Goal: Task Accomplishment & Management: Use online tool/utility

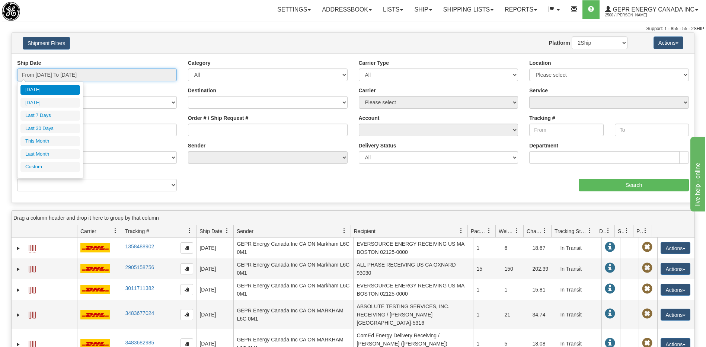
click at [103, 73] on input "From 08/21/2025 To 08/22/2025" at bounding box center [97, 75] width 160 height 13
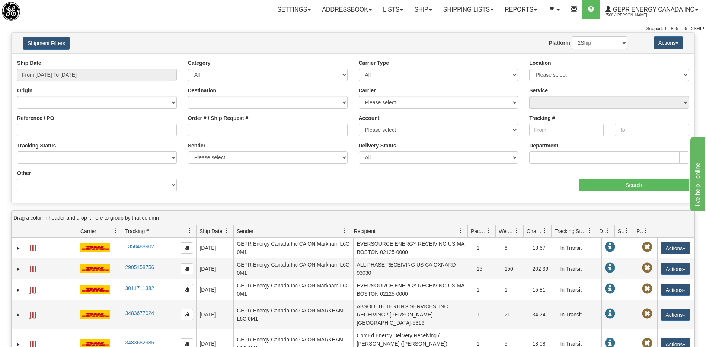
drag, startPoint x: 331, startPoint y: 184, endPoint x: 358, endPoint y: 166, distance: 31.7
click at [333, 184] on div "Ship Date From 08/21/2025 To 08/22/2025 Category All Inbound Outbound Carrier T…" at bounding box center [353, 128] width 683 height 138
click at [453, 9] on link "Shipping lists" at bounding box center [468, 9] width 61 height 19
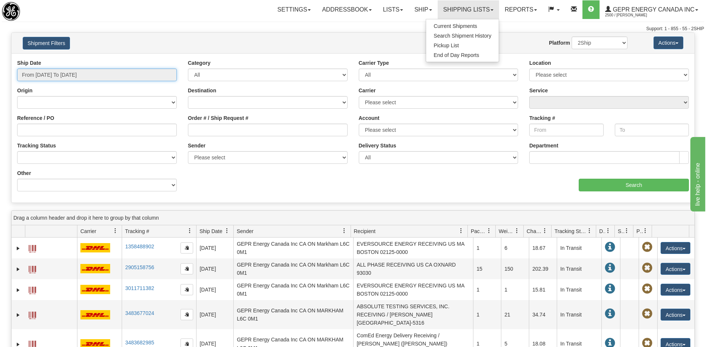
click at [65, 76] on input "From 08/21/2025 To 08/22/2025" at bounding box center [97, 75] width 160 height 13
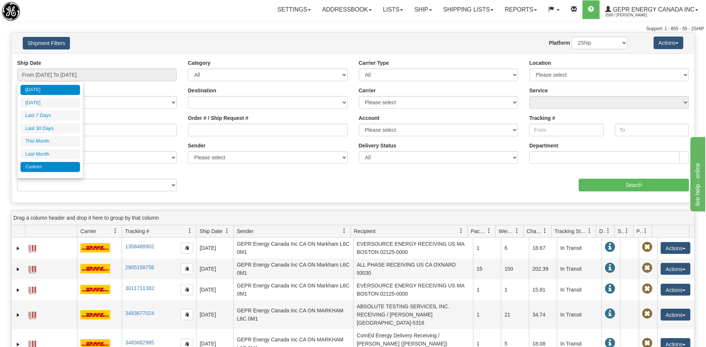
click at [49, 170] on li "Custom" at bounding box center [50, 167] width 60 height 10
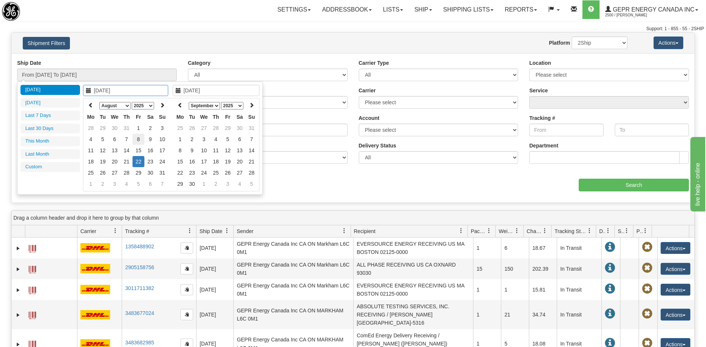
type input "08/08/2025"
click at [136, 139] on td "8" at bounding box center [139, 139] width 12 height 11
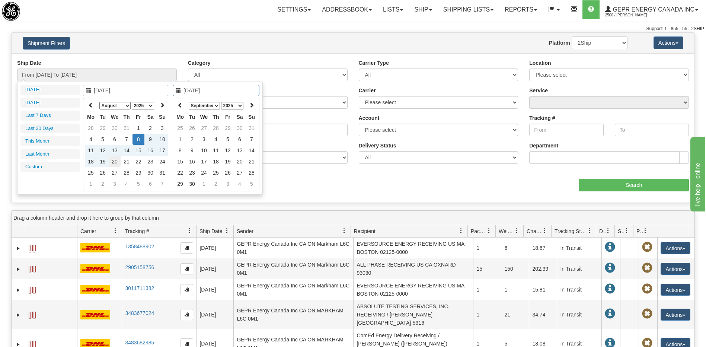
type input "08/20/2025"
click at [114, 162] on td "20" at bounding box center [115, 161] width 12 height 11
type input "From 08/08/2025 To 08/20/2025"
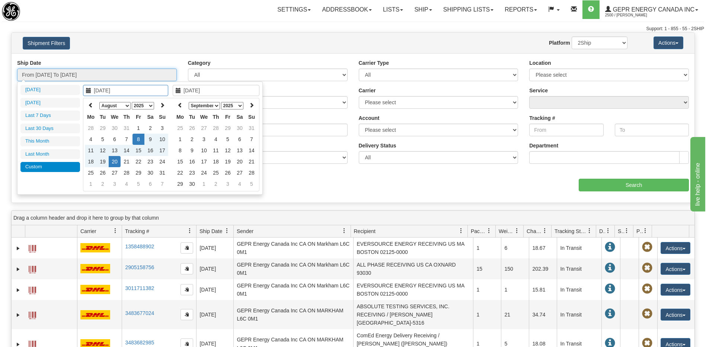
click at [77, 77] on input "From 08/08/2025 To 08/20/2025" at bounding box center [97, 75] width 160 height 13
type input "[DATE]"
type input "08/08/2025"
type input "08/20/2025"
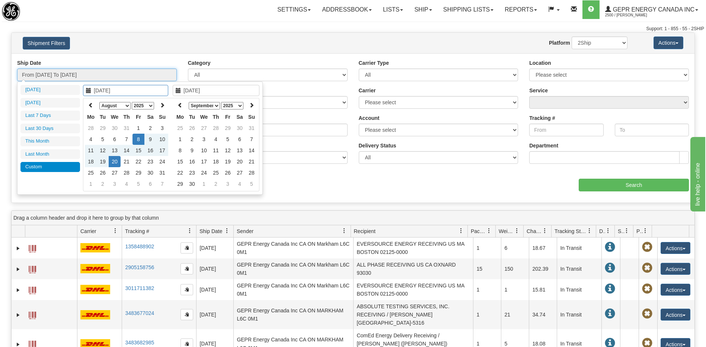
type input "07/01/2025"
type input "07/31/2025"
type input "08/08/2025"
type input "08/20/2025"
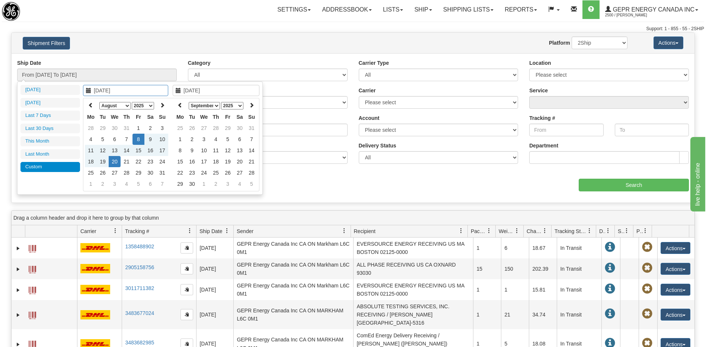
click at [117, 163] on td "20" at bounding box center [115, 161] width 12 height 11
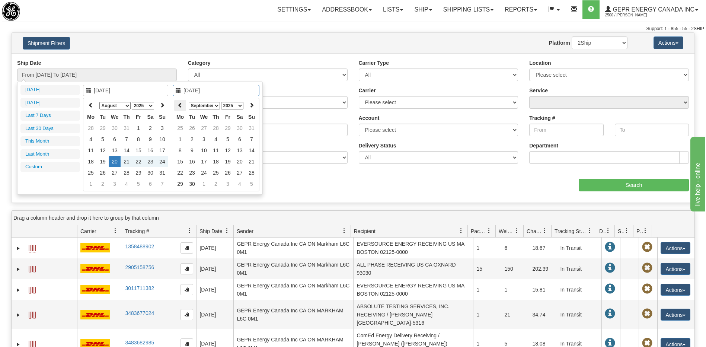
click at [183, 108] on th at bounding box center [180, 106] width 12 height 12
type input "08/20/2025"
click at [205, 160] on td "20" at bounding box center [204, 161] width 12 height 11
type input "From 08/20/2025 To 08/20/2025"
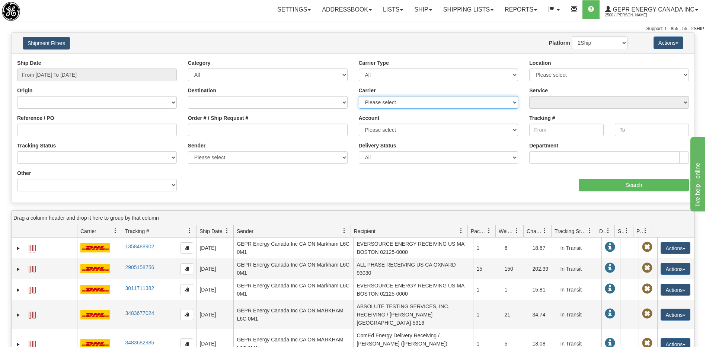
click at [385, 105] on select "Please select 2Ship Today DHL FedEx Express® FedEx® LTL Purolator UPS" at bounding box center [439, 102] width 160 height 13
select select "2"
click at [359, 96] on select "Please select 2Ship Today DHL FedEx Express® FedEx® LTL Purolator UPS" at bounding box center [439, 102] width 160 height 13
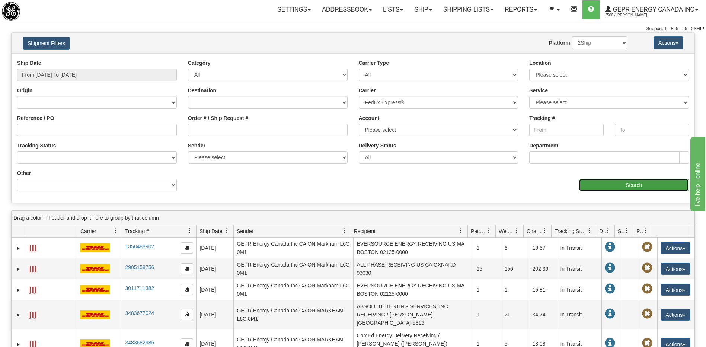
click at [599, 188] on input "Search" at bounding box center [634, 185] width 110 height 13
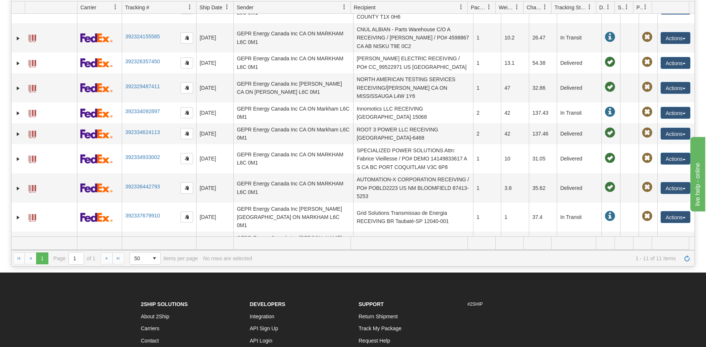
scroll to position [19, 0]
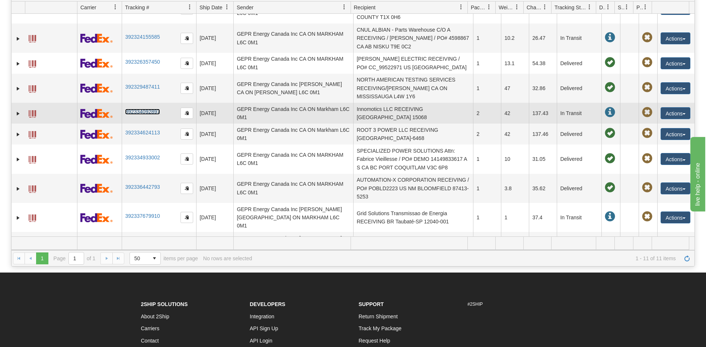
click at [159, 111] on link "392334092897" at bounding box center [142, 112] width 35 height 6
click at [667, 112] on button "Actions" at bounding box center [676, 113] width 30 height 12
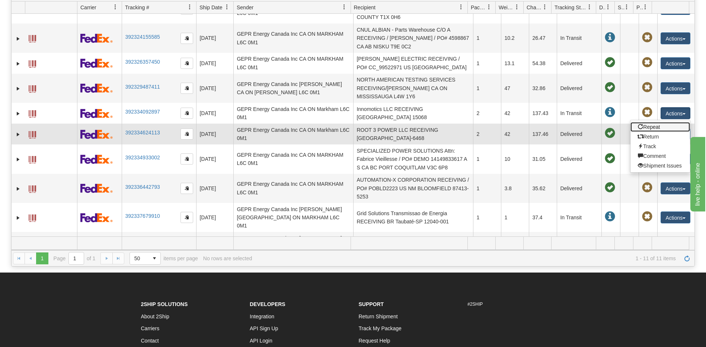
click at [647, 126] on link "Repeat" at bounding box center [661, 127] width 60 height 10
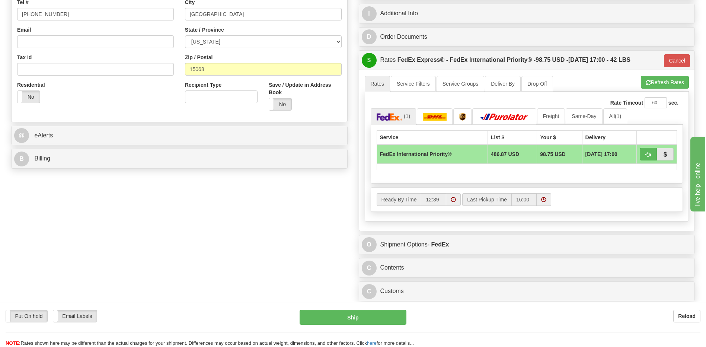
scroll to position [298, 0]
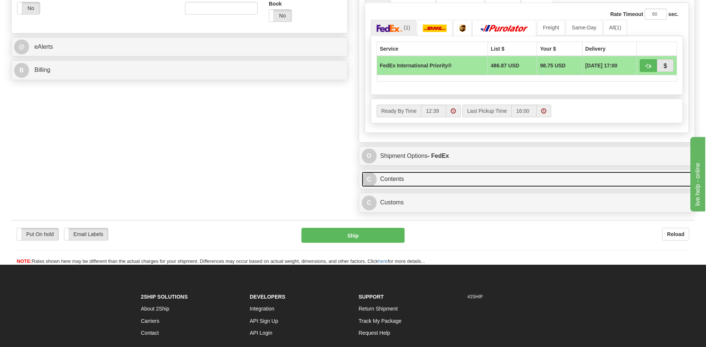
click at [431, 175] on link "C Contents" at bounding box center [527, 179] width 331 height 15
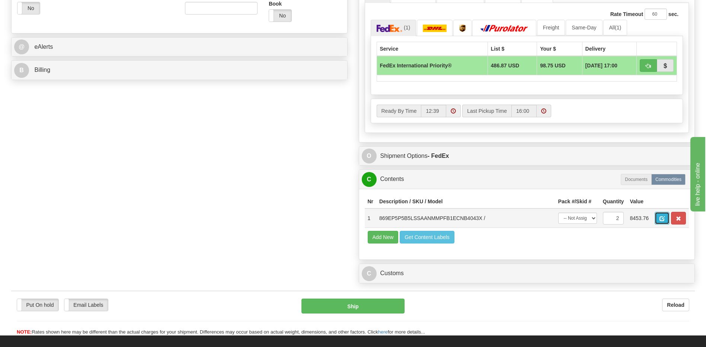
click at [661, 221] on span "button" at bounding box center [662, 218] width 5 height 5
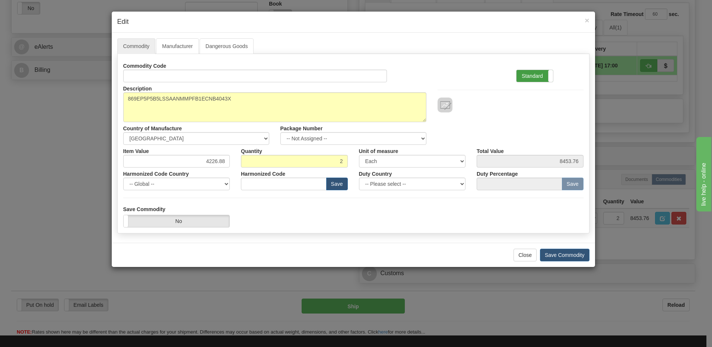
click at [524, 72] on label "Standard" at bounding box center [534, 76] width 36 height 12
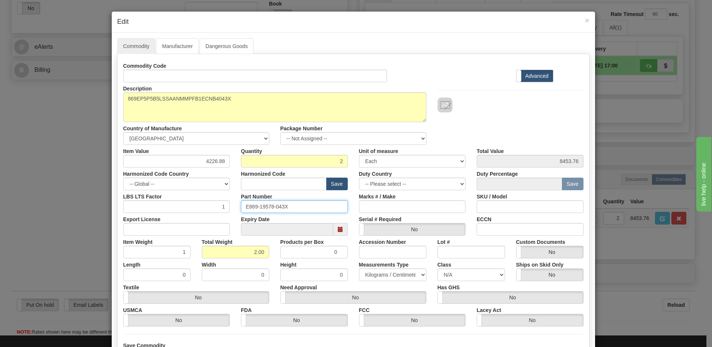
drag, startPoint x: 295, startPoint y: 207, endPoint x: 231, endPoint y: 207, distance: 63.7
click at [231, 207] on div "LBS LTS Factor 1 Part Number E869-19578-043X Marks # / Make SKU / Model" at bounding box center [353, 201] width 471 height 23
click at [584, 20] on span "×" at bounding box center [586, 20] width 4 height 9
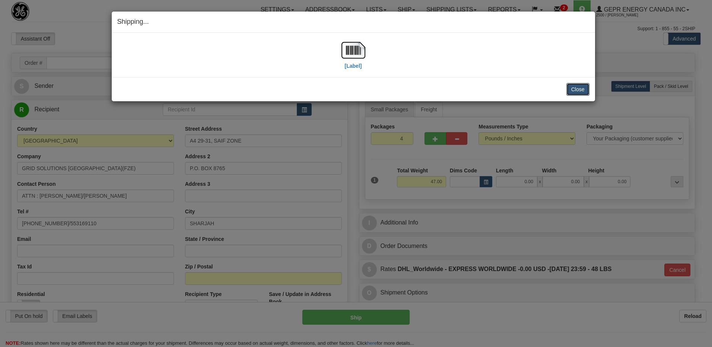
click at [570, 87] on button "Close" at bounding box center [577, 89] width 23 height 13
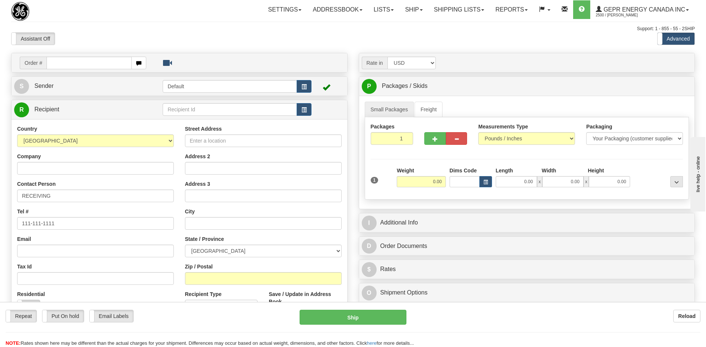
click at [55, 65] on input "text" at bounding box center [89, 63] width 85 height 13
click at [59, 65] on input "0086684172" at bounding box center [89, 63] width 85 height 13
type input "86684172"
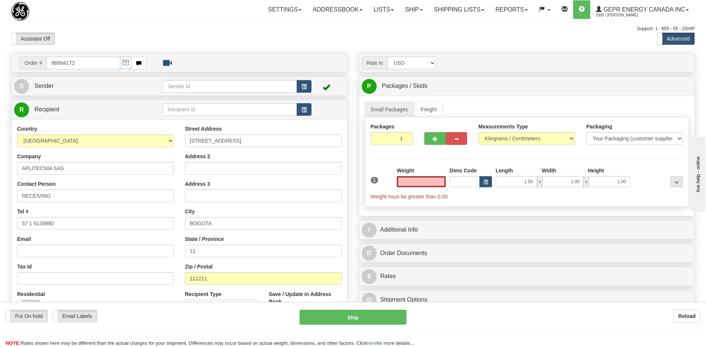
type input "0.00"
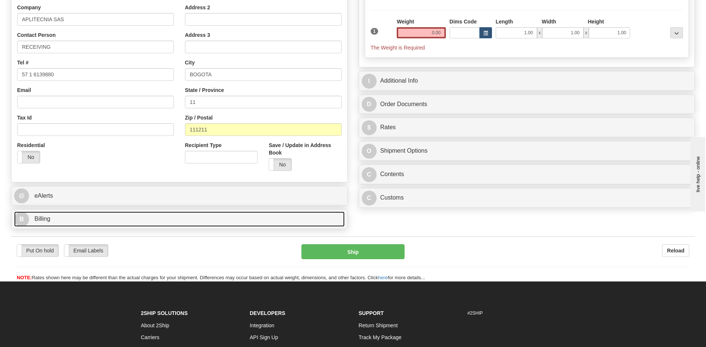
drag, startPoint x: 64, startPoint y: 224, endPoint x: 96, endPoint y: 233, distance: 32.6
click at [64, 224] on link "B Billing" at bounding box center [179, 218] width 331 height 15
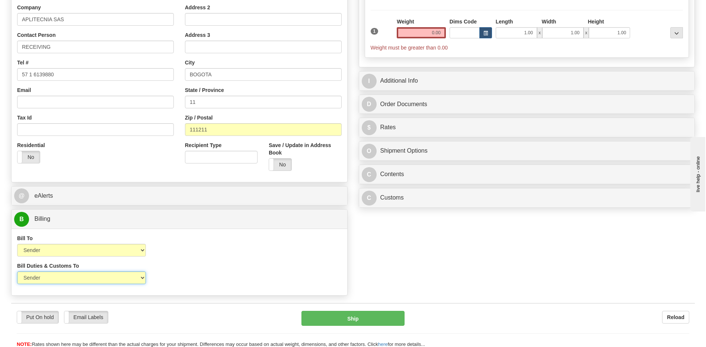
click at [112, 278] on select "Sender Recipient Third Party" at bounding box center [81, 277] width 129 height 13
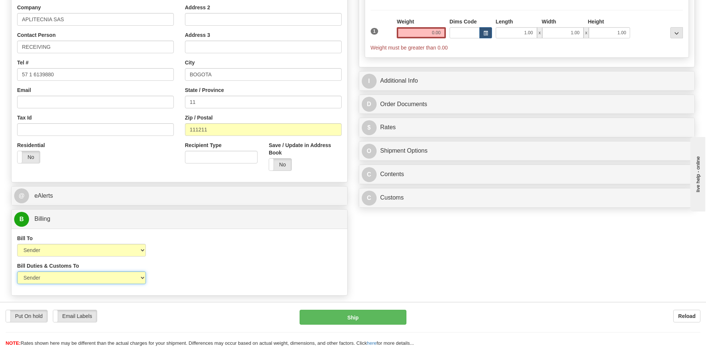
select select "2"
click at [17, 271] on select "Sender Recipient Third Party" at bounding box center [81, 277] width 129 height 13
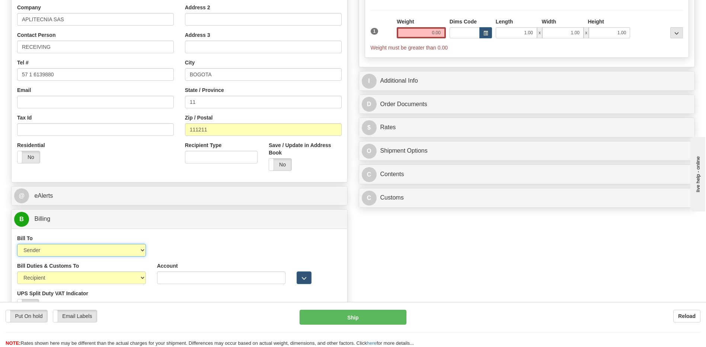
click at [106, 252] on select "Sender Recipient Third Party Collect" at bounding box center [81, 250] width 129 height 13
select select "3"
click at [17, 244] on select "Sender Recipient Third Party Collect" at bounding box center [81, 250] width 129 height 13
click at [160, 253] on input "Account" at bounding box center [221, 250] width 129 height 13
paste input "960191446"
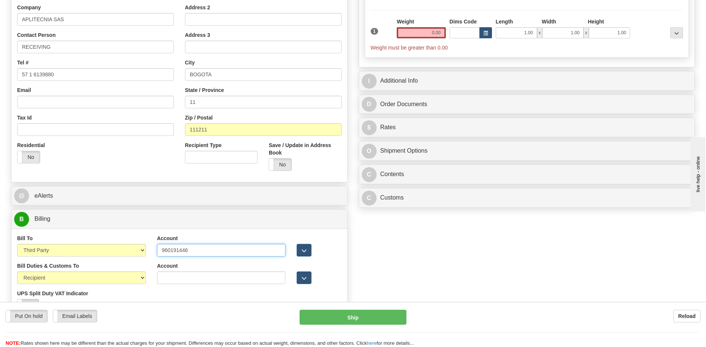
type input "960191446"
click at [383, 238] on div "Order # 86684172 S Sender" at bounding box center [353, 115] width 695 height 423
drag, startPoint x: 213, startPoint y: 104, endPoint x: 131, endPoint y: 104, distance: 81.9
click at [132, 104] on div "Country AFGHANISTAN ALAND ISLANDS ALBANIA ALGERIA AMERICAN SAMOA ANDORRA ANGOLA…" at bounding box center [180, 76] width 336 height 200
click at [404, 252] on div "Order # 86684172 S Sender" at bounding box center [353, 115] width 695 height 423
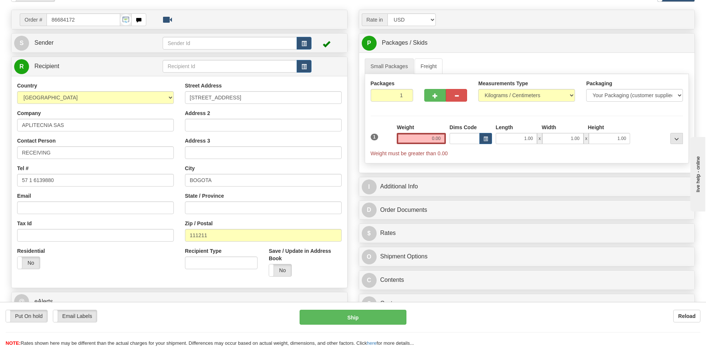
scroll to position [37, 0]
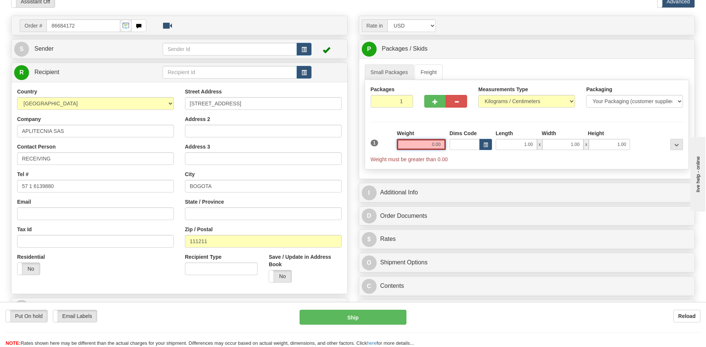
click at [435, 145] on input "0.00" at bounding box center [421, 144] width 49 height 11
drag, startPoint x: 435, startPoint y: 145, endPoint x: 432, endPoint y: 153, distance: 8.6
click at [435, 145] on input "text" at bounding box center [421, 144] width 49 height 11
type input "0.00"
click at [439, 149] on input "0.00" at bounding box center [421, 144] width 49 height 11
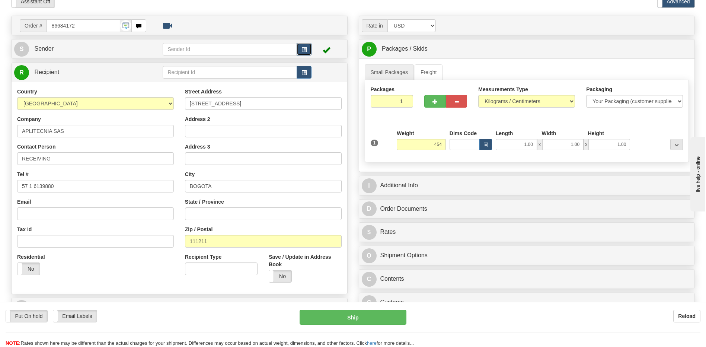
type input "454.00"
click at [304, 48] on span "button" at bounding box center [304, 49] width 5 height 5
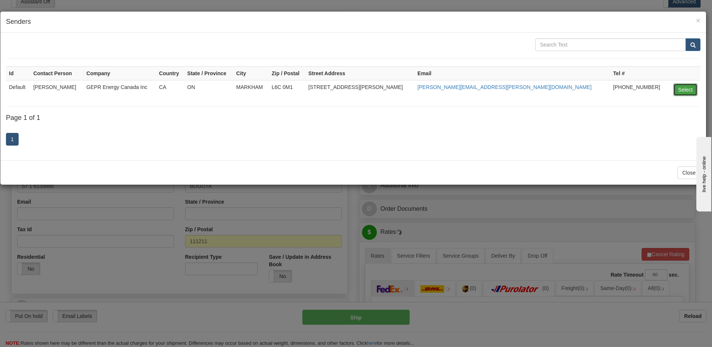
click at [689, 91] on button "Select" at bounding box center [685, 89] width 24 height 13
type input "Default"
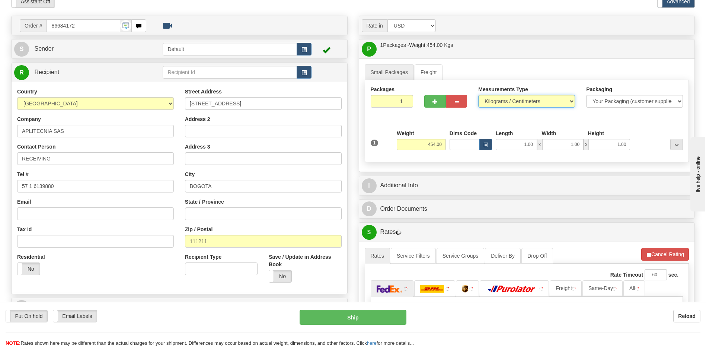
click at [540, 99] on select "Pounds / Inches Kilograms / Centimeters" at bounding box center [526, 101] width 97 height 13
select select "0"
click at [478, 95] on select "Pounds / Inches Kilograms / Centimeters" at bounding box center [526, 101] width 97 height 13
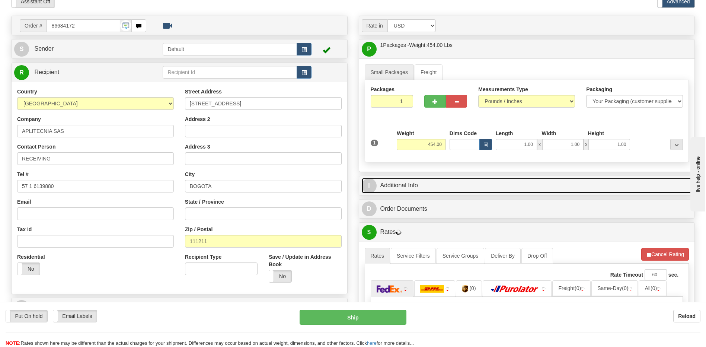
click at [461, 189] on link "I Additional Info" at bounding box center [527, 185] width 331 height 15
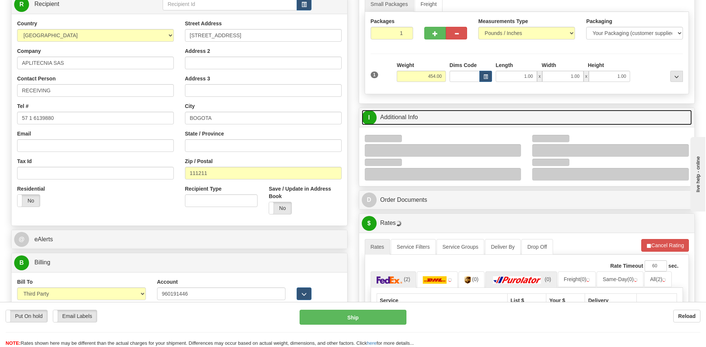
scroll to position [223, 0]
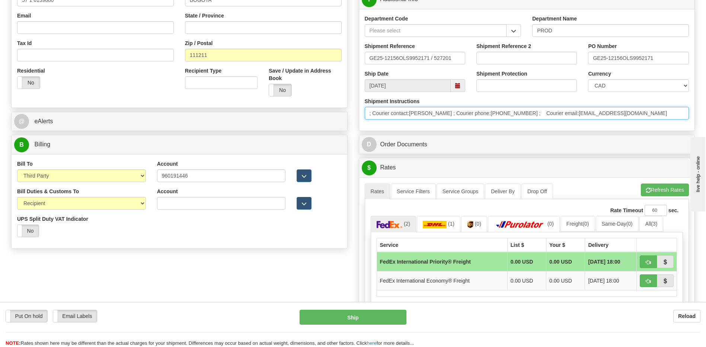
drag, startPoint x: 412, startPoint y: 119, endPoint x: 246, endPoint y: 126, distance: 166.2
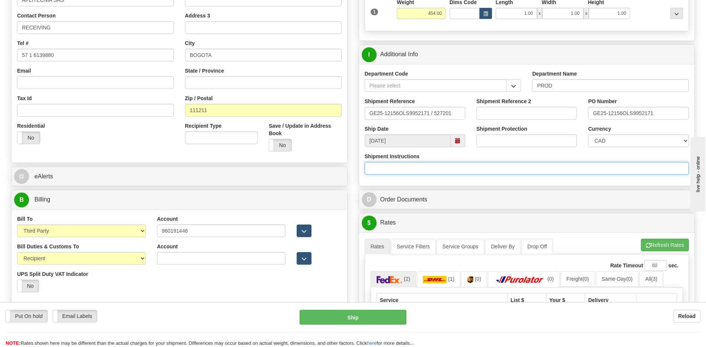
scroll to position [74, 0]
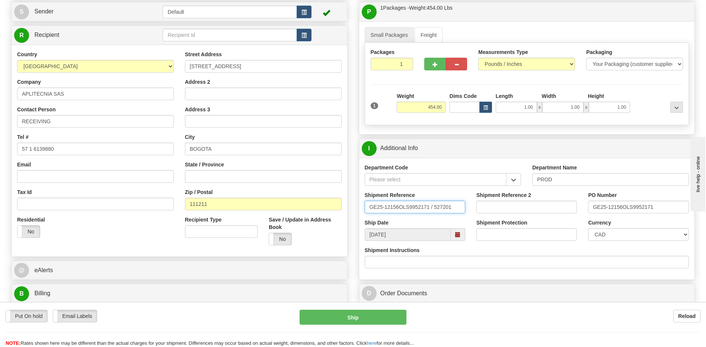
drag, startPoint x: 449, startPoint y: 209, endPoint x: 281, endPoint y: 210, distance: 167.5
type input "5399004764"
drag, startPoint x: 585, startPoint y: 205, endPoint x: 502, endPoint y: 198, distance: 83.7
click at [506, 198] on div "Shipment Reference 5399004764 Shipment Reference 2 PO Number GE25-12156OLS99521…" at bounding box center [527, 205] width 336 height 28
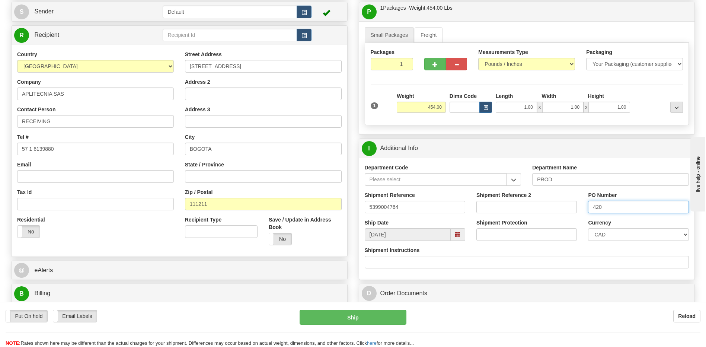
click at [639, 205] on input "420" at bounding box center [638, 207] width 101 height 13
type input "4201966290"
click at [618, 236] on select "CAD USD EUR ZAR RON ANG ARN AUD AUS AWG BBD BFR BGN BHD BMD BND BRC BRL CHP CKZ…" at bounding box center [638, 234] width 101 height 13
select select "1"
click at [588, 228] on select "CAD USD EUR ZAR RON ANG ARN AUD AUS AWG BBD BFR BGN BHD BMD BND BRC BRL CHP CKZ…" at bounding box center [638, 234] width 101 height 13
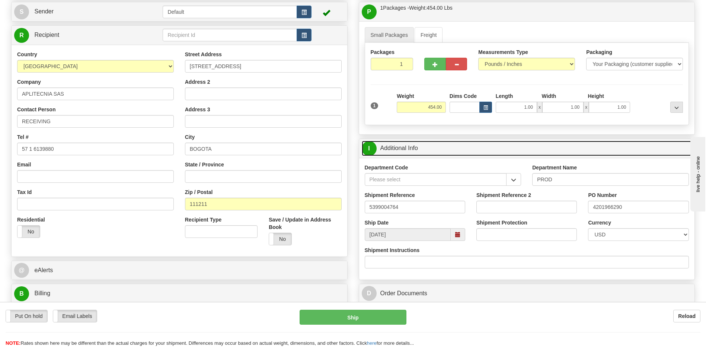
click at [463, 150] on link "I Additional Info" at bounding box center [527, 148] width 331 height 15
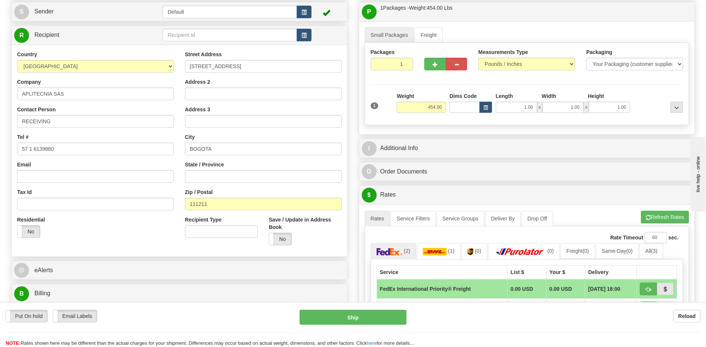
drag, startPoint x: 111, startPoint y: 229, endPoint x: 162, endPoint y: 230, distance: 51.0
click at [111, 229] on div "Residential Yes No" at bounding box center [96, 230] width 168 height 28
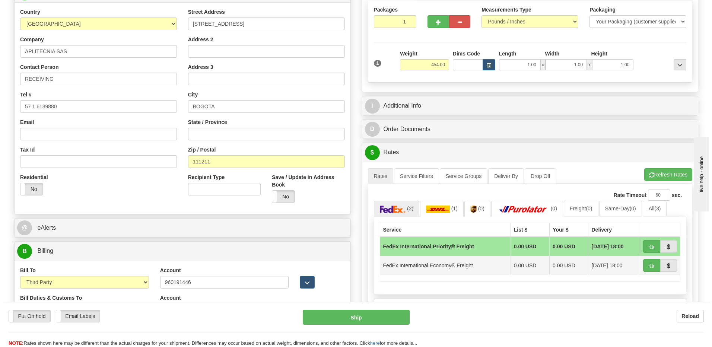
scroll to position [223, 0]
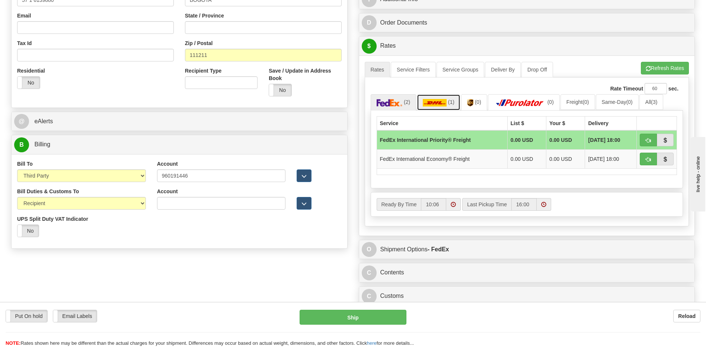
click at [441, 107] on link "(1)" at bounding box center [439, 102] width 44 height 16
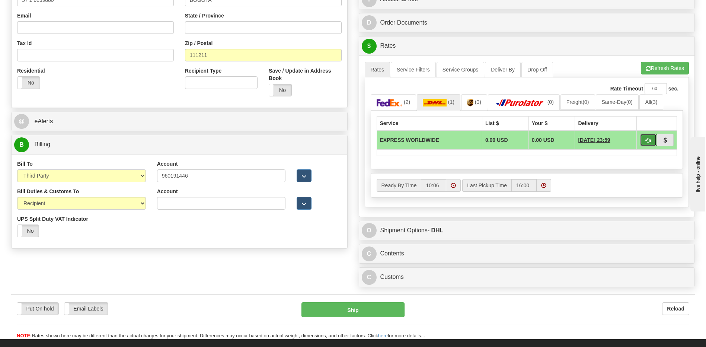
click at [646, 140] on span "button" at bounding box center [648, 140] width 5 height 5
type input "P"
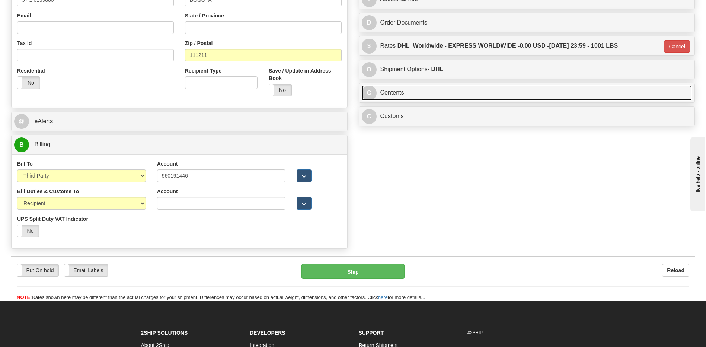
click at [457, 91] on link "C Contents" at bounding box center [527, 92] width 331 height 15
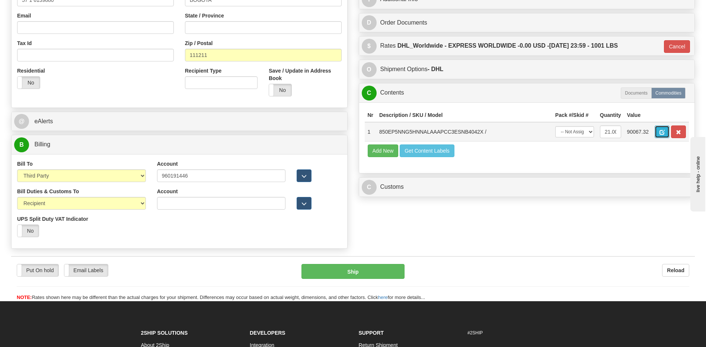
click at [661, 134] on span "button" at bounding box center [662, 132] width 5 height 5
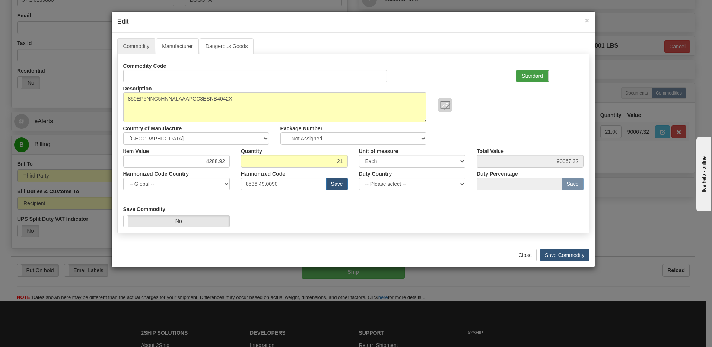
click at [539, 76] on label "Standard" at bounding box center [534, 76] width 36 height 12
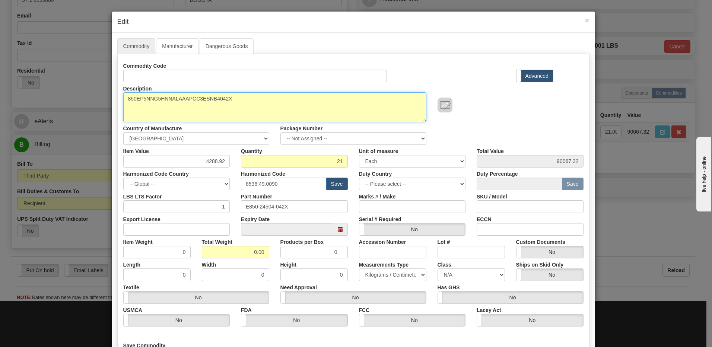
click at [123, 99] on textarea "850EP5NNG5HNNALAAAPCC3ESNB4042X" at bounding box center [274, 107] width 303 height 30
paste textarea "Feeder Protection System"
type textarea "Feeder Protection System P/N 850EP5NNG5HNNALAAAPCC3ESNB4042X"
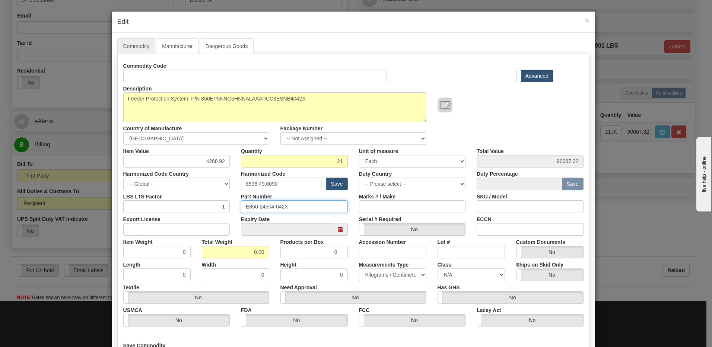
drag, startPoint x: 299, startPoint y: 207, endPoint x: 184, endPoint y: 204, distance: 115.1
click at [184, 204] on div "LBS LTS Factor 1 Part Number E850-24504-042X Marks # / Make SKU / Model" at bounding box center [353, 201] width 471 height 23
drag, startPoint x: 235, startPoint y: 254, endPoint x: 280, endPoint y: 255, distance: 44.7
click at [280, 255] on div "Item Weight 0 Total Weight 0.00 Products per Box 0 Accession Number Lot # Custo…" at bounding box center [353, 247] width 471 height 23
type input "21"
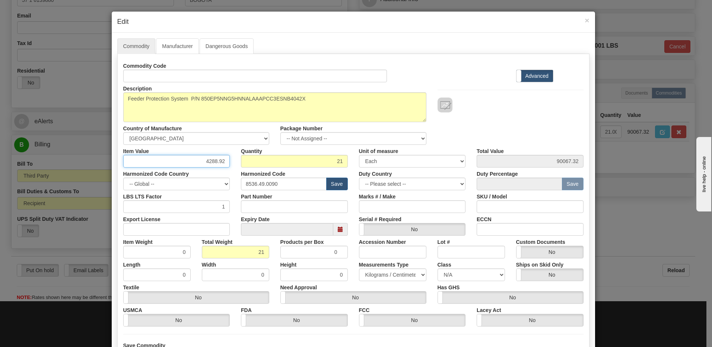
type input "1.0000"
click at [191, 164] on input "4288.92" at bounding box center [176, 161] width 107 height 13
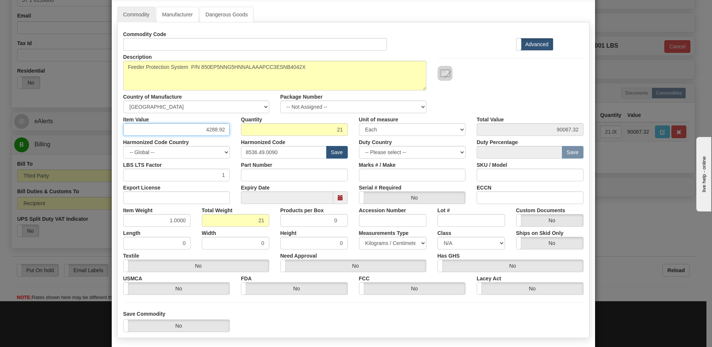
scroll to position [68, 0]
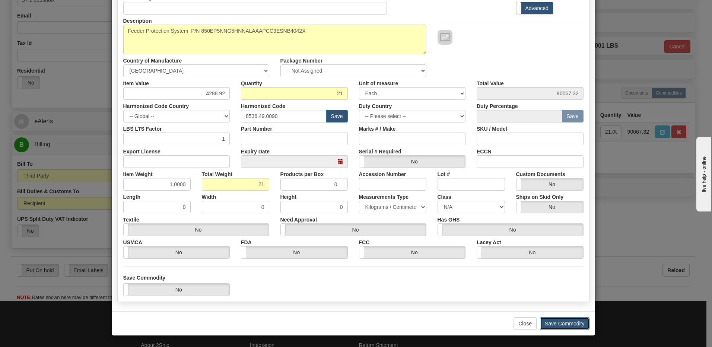
drag, startPoint x: 551, startPoint y: 322, endPoint x: 606, endPoint y: 315, distance: 55.1
click at [552, 322] on button "Save Commodity" at bounding box center [565, 323] width 50 height 13
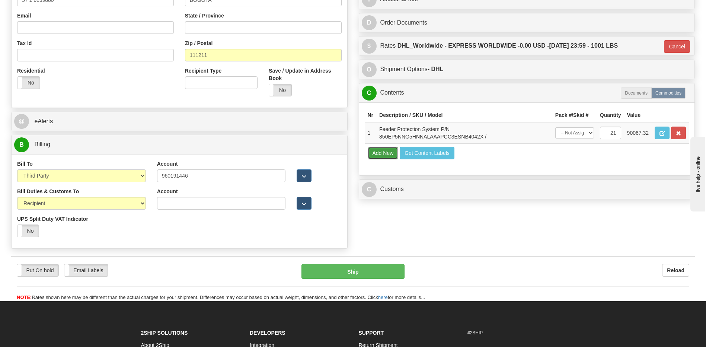
click at [383, 152] on button "Add New" at bounding box center [383, 153] width 31 height 13
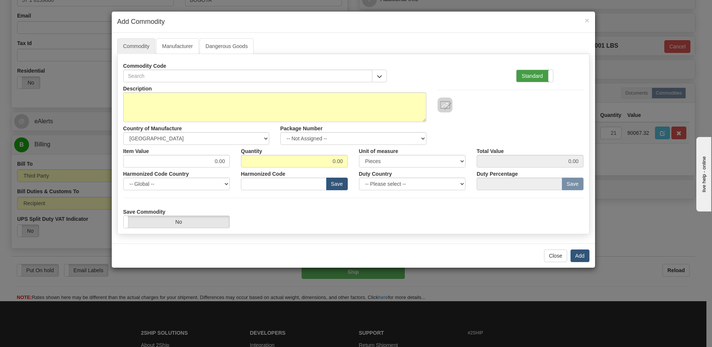
click at [527, 78] on label "Standard" at bounding box center [534, 76] width 36 height 12
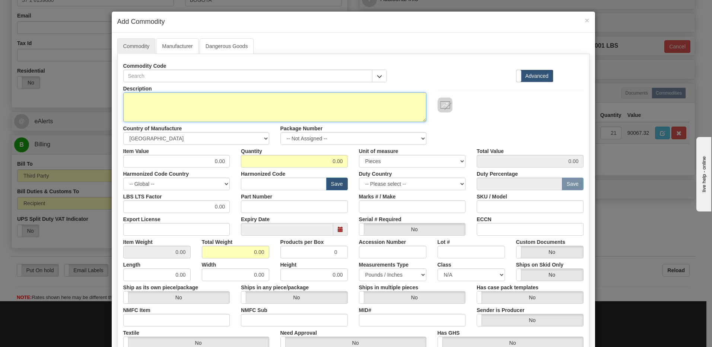
click at [187, 106] on textarea "Description" at bounding box center [274, 107] width 303 height 30
type textarea "FREIGHT"
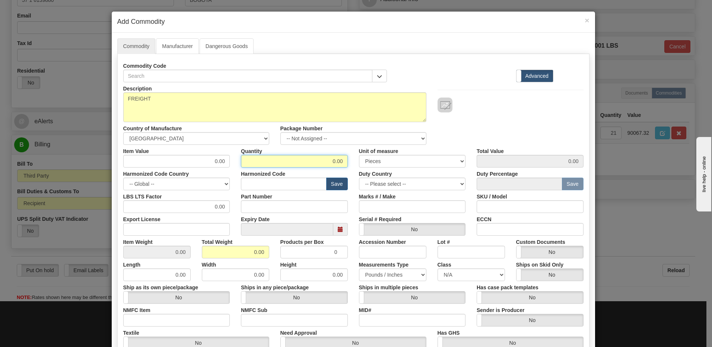
drag, startPoint x: 316, startPoint y: 159, endPoint x: 517, endPoint y: 165, distance: 201.5
click at [517, 165] on div "Item Value 0.00 Quantity 0.00 Unit of measure 3 Thousand Square Inches Adjustme…" at bounding box center [353, 156] width 471 height 23
type input "1"
click at [205, 256] on input "0.00" at bounding box center [235, 252] width 67 height 13
drag, startPoint x: 222, startPoint y: 252, endPoint x: 353, endPoint y: 258, distance: 131.2
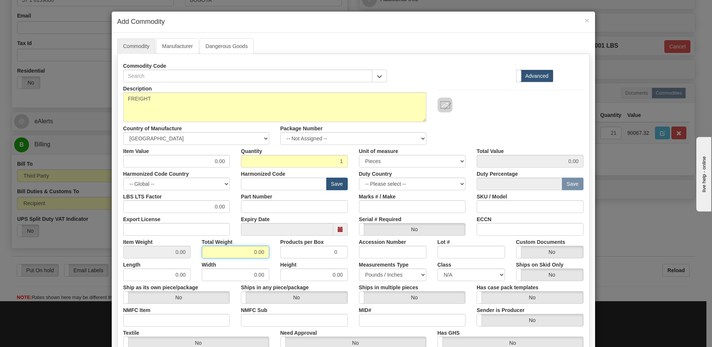
click at [353, 258] on div "Item Weight 0.00 Total Weight 0.00 Products per Box 0 Accession Number Lot # Cu…" at bounding box center [353, 247] width 471 height 23
type input "1"
type input "1.0000"
click at [126, 166] on input "0.00" at bounding box center [176, 161] width 107 height 13
drag, startPoint x: 155, startPoint y: 161, endPoint x: 277, endPoint y: 170, distance: 121.7
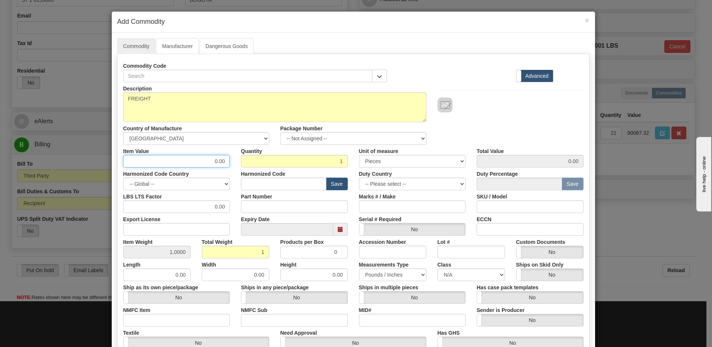
click at [277, 170] on div "Description FREIGHT Country of Manufacture -- Unknown -- AFGHANISTAN ALAND ISLA…" at bounding box center [353, 246] width 460 height 328
type input "2111.52"
click at [283, 163] on input "1" at bounding box center [294, 161] width 107 height 13
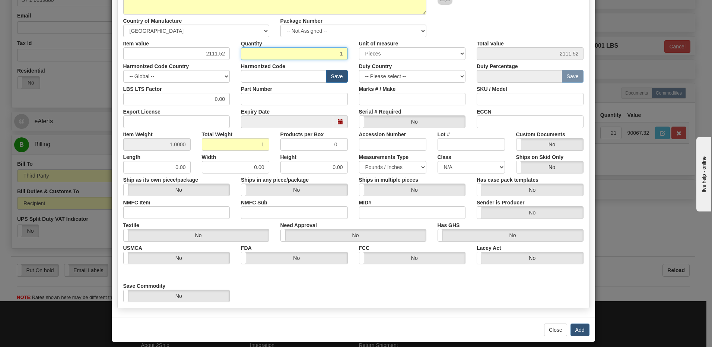
scroll to position [112, 0]
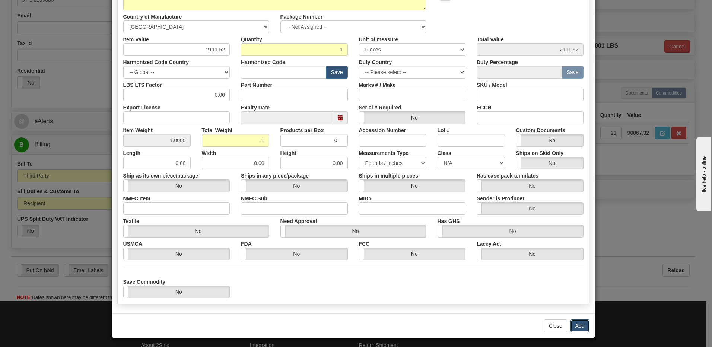
drag, startPoint x: 581, startPoint y: 322, endPoint x: 585, endPoint y: 321, distance: 4.2
click at [582, 322] on button "Add" at bounding box center [579, 325] width 19 height 13
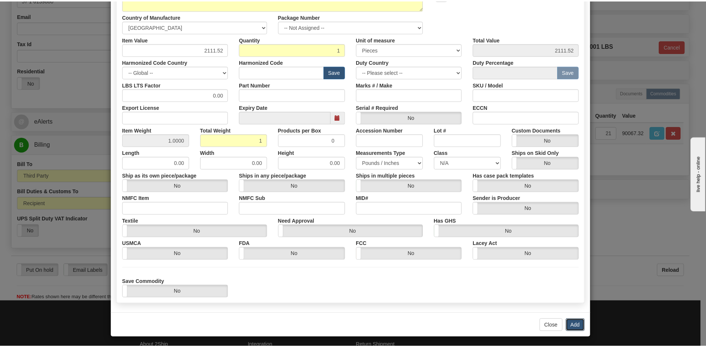
scroll to position [0, 0]
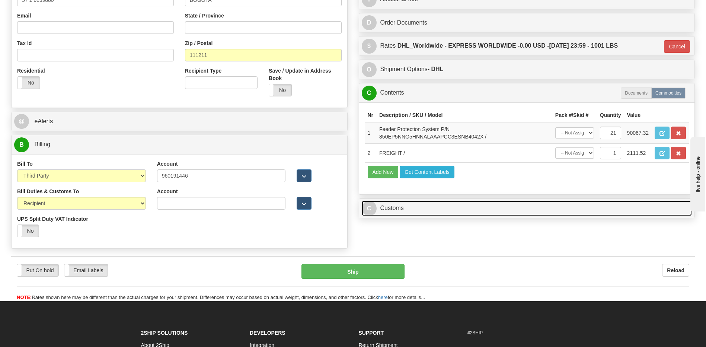
drag, startPoint x: 424, startPoint y: 209, endPoint x: 419, endPoint y: 166, distance: 43.8
click at [424, 209] on link "C Customs" at bounding box center [527, 208] width 331 height 15
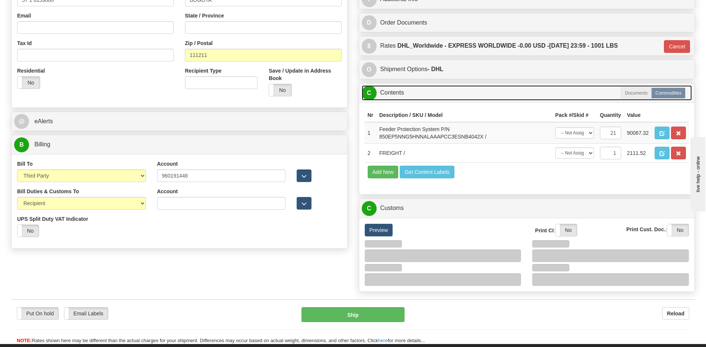
click at [405, 92] on link "C Contents" at bounding box center [527, 92] width 331 height 15
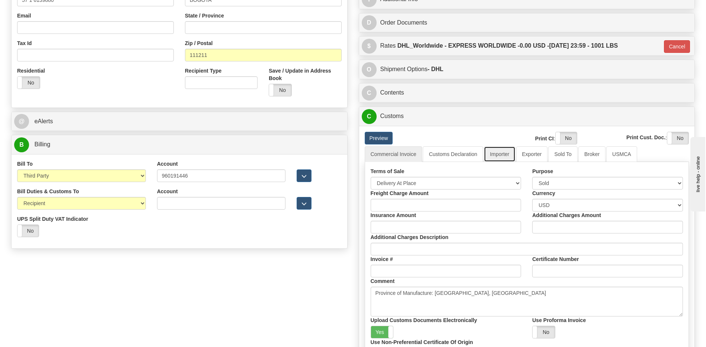
click at [504, 154] on link "Importer" at bounding box center [499, 154] width 31 height 16
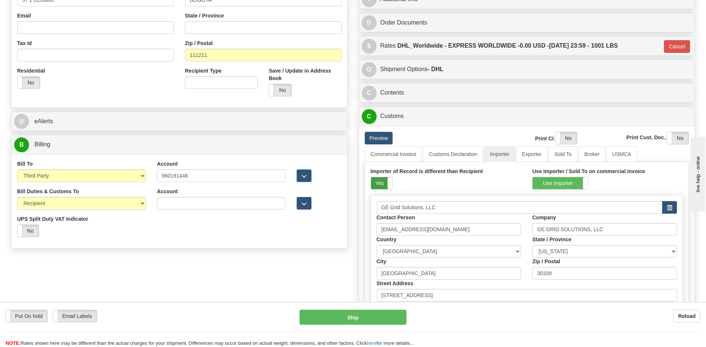
click at [376, 182] on label "Yes" at bounding box center [381, 183] width 21 height 12
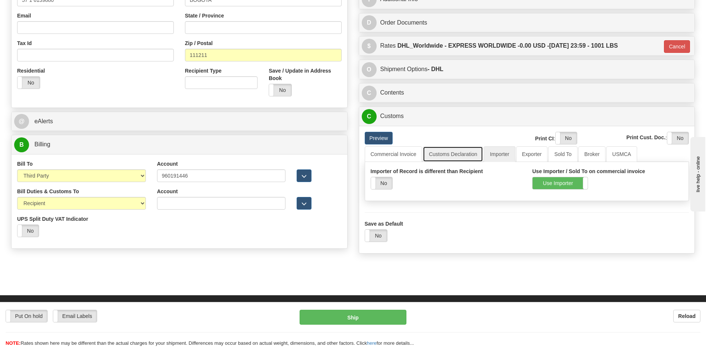
click at [464, 153] on link "Customs Declaration" at bounding box center [453, 154] width 60 height 16
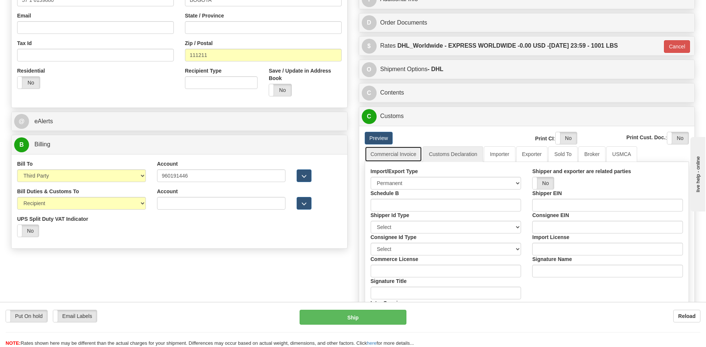
click at [396, 154] on link "Commercial Invoice" at bounding box center [394, 154] width 58 height 16
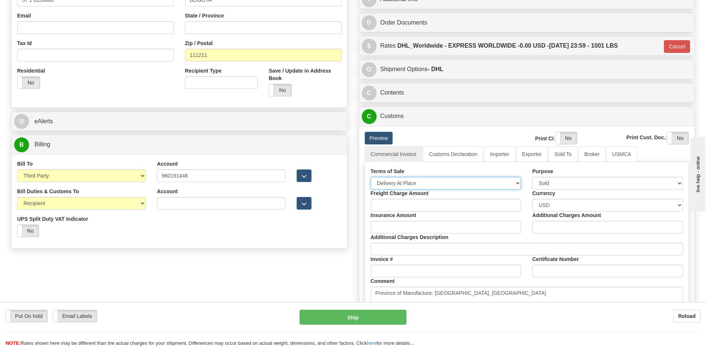
click at [398, 181] on select "Free Carrier Free On Board Ex Works Delivered Duty Unpaid Delivered Duty Paid C…" at bounding box center [446, 183] width 151 height 13
select select "7"
click at [371, 177] on select "Free Carrier Free On Board Ex Works Delivered Duty Unpaid Delivered Duty Paid C…" at bounding box center [446, 183] width 151 height 13
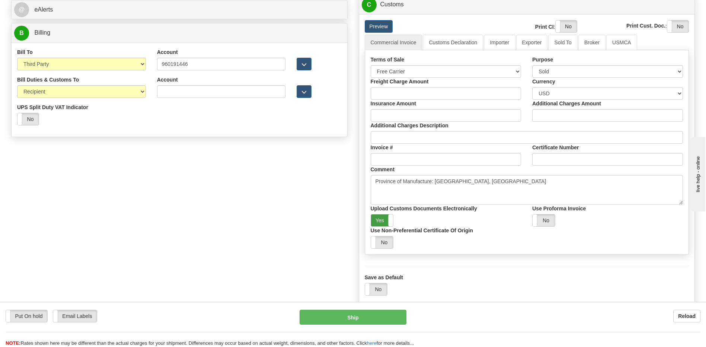
click at [381, 220] on label "Yes" at bounding box center [382, 220] width 22 height 12
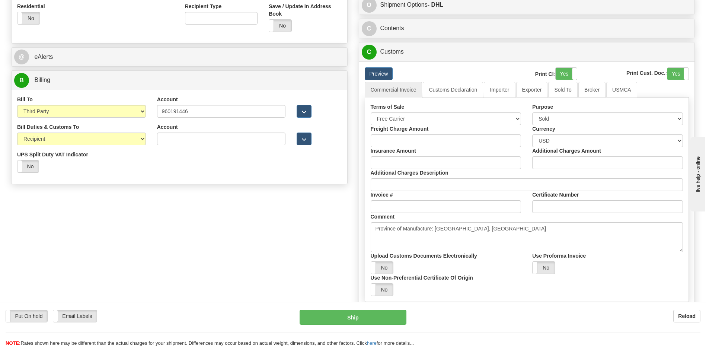
scroll to position [261, 0]
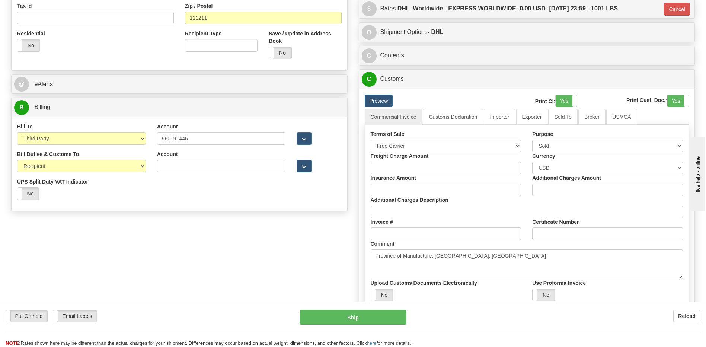
drag, startPoint x: 564, startPoint y: 99, endPoint x: 686, endPoint y: 121, distance: 123.3
click at [568, 102] on label "Yes" at bounding box center [566, 101] width 21 height 12
click at [680, 100] on label "Yes" at bounding box center [678, 101] width 21 height 12
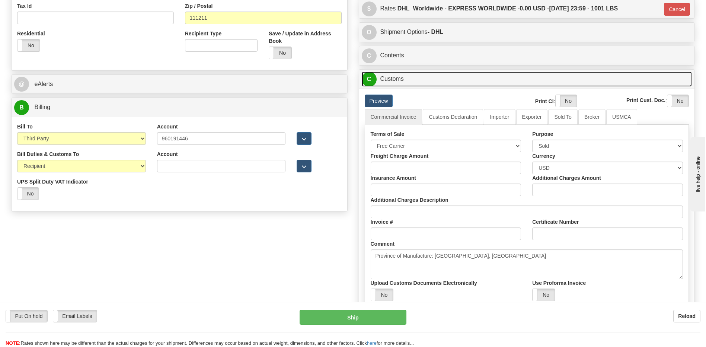
click at [402, 79] on link "C Customs" at bounding box center [527, 78] width 331 height 15
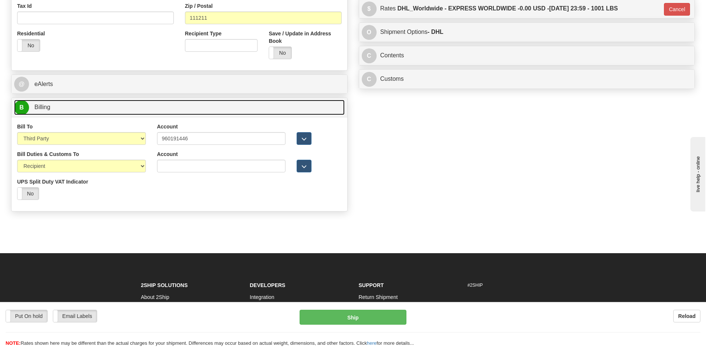
click at [245, 110] on link "B Billing" at bounding box center [179, 107] width 331 height 15
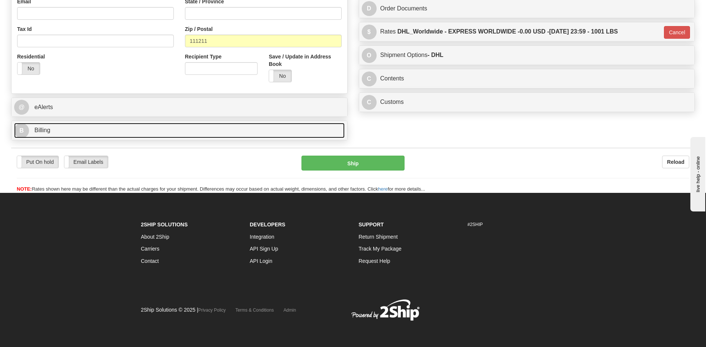
scroll to position [238, 0]
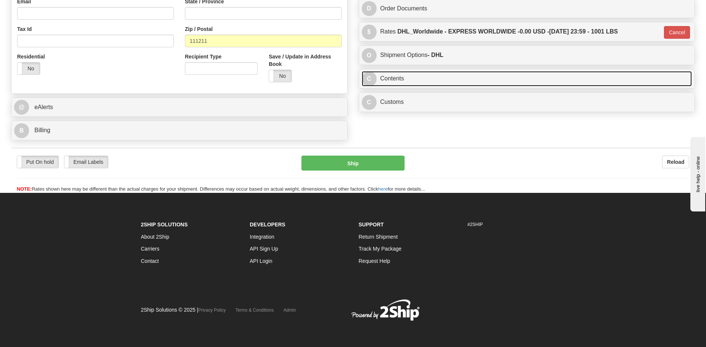
click at [394, 77] on link "C Contents" at bounding box center [527, 78] width 331 height 15
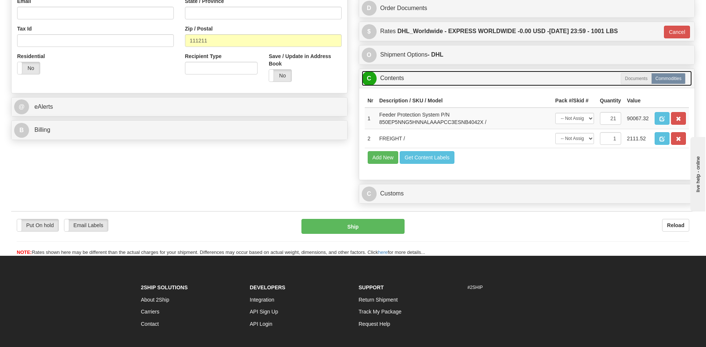
click at [394, 77] on link "C Contents" at bounding box center [527, 78] width 331 height 15
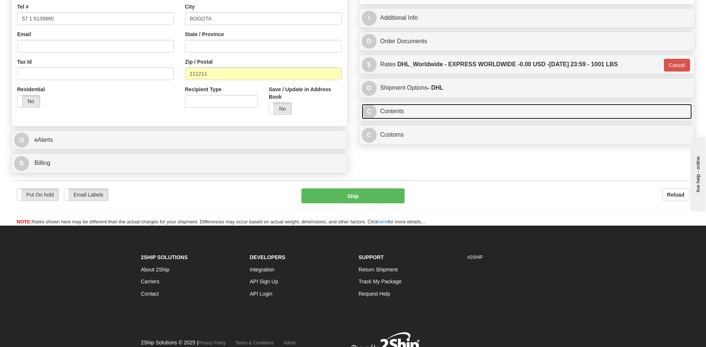
scroll to position [163, 0]
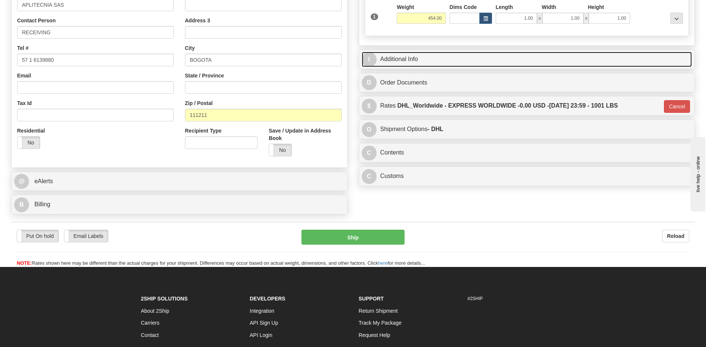
click at [419, 60] on link "I Additional Info" at bounding box center [527, 59] width 331 height 15
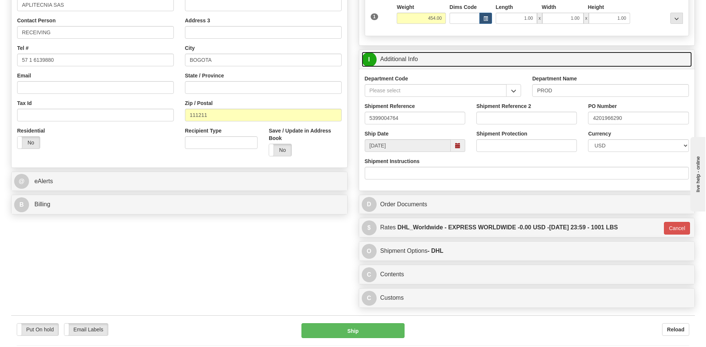
click at [419, 60] on link "I Additional Info" at bounding box center [527, 59] width 331 height 15
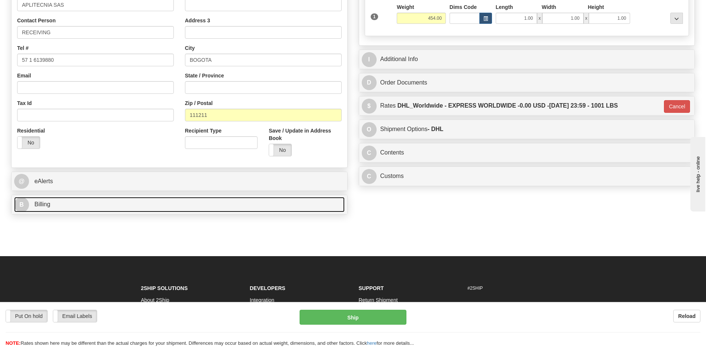
click at [135, 207] on link "B Billing" at bounding box center [179, 204] width 331 height 15
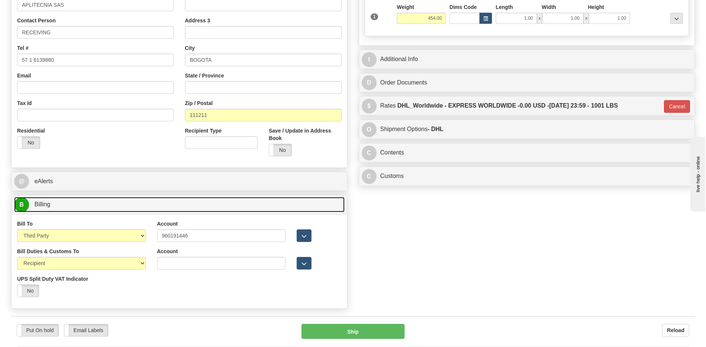
click at [135, 207] on link "B Billing" at bounding box center [179, 204] width 331 height 15
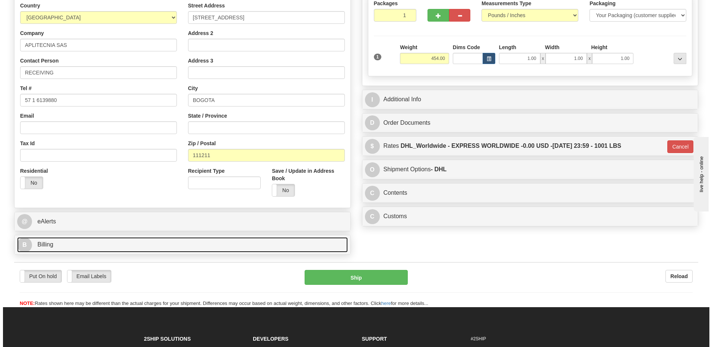
scroll to position [89, 0]
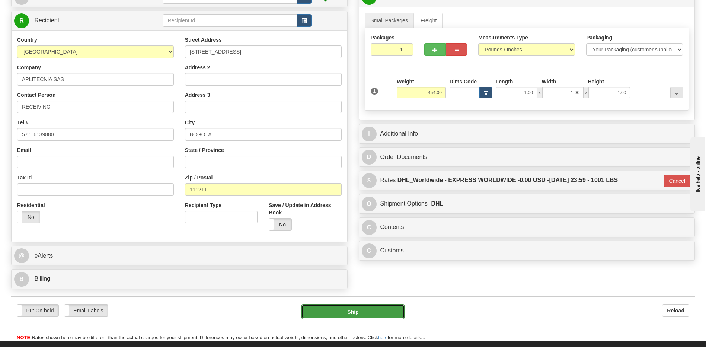
click at [380, 314] on button "Ship" at bounding box center [353, 311] width 103 height 15
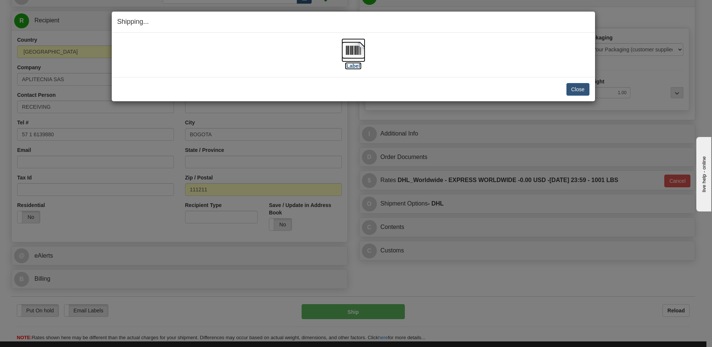
click at [345, 51] on img at bounding box center [353, 50] width 24 height 24
